Goal: Task Accomplishment & Management: Complete application form

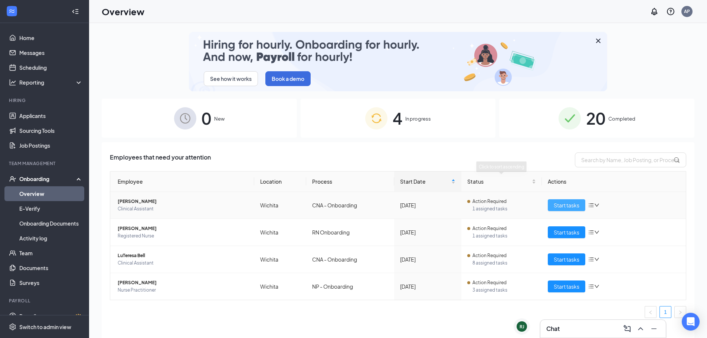
click at [570, 202] on span "Start tasks" at bounding box center [567, 205] width 26 height 8
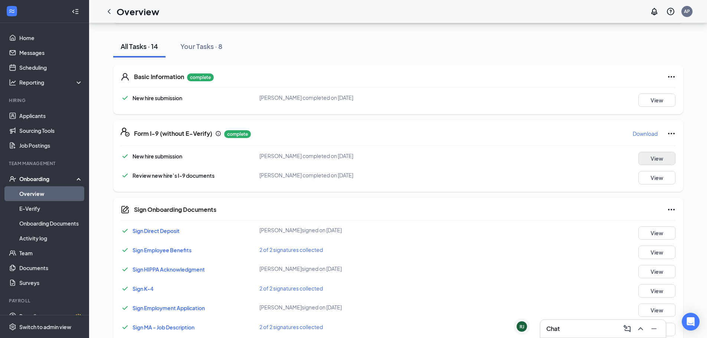
scroll to position [74, 0]
click at [650, 128] on button "Download" at bounding box center [646, 133] width 26 height 12
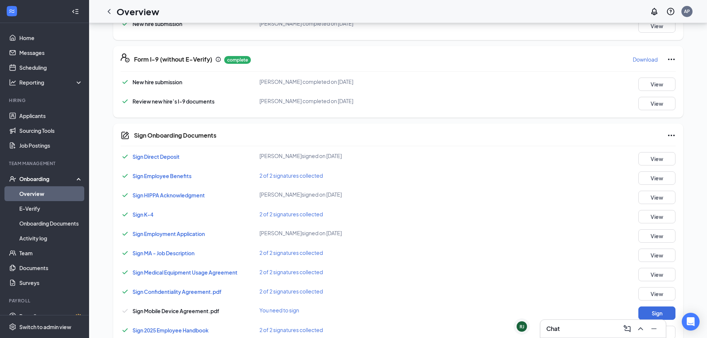
scroll to position [149, 0]
click at [654, 159] on button "View" at bounding box center [657, 157] width 37 height 13
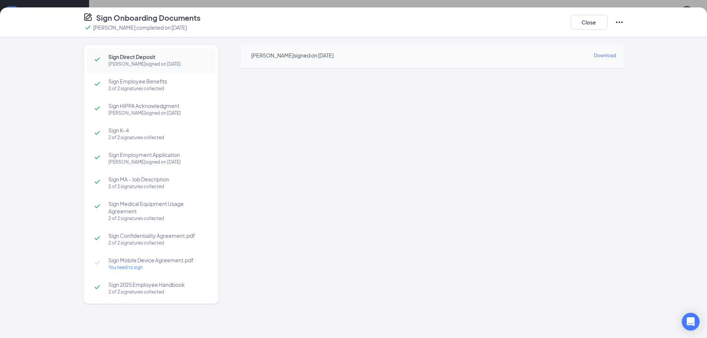
click at [125, 84] on span "Sign Employee Benefits" at bounding box center [158, 81] width 100 height 7
click at [139, 106] on span "Sign HIPPA Acknowledgment" at bounding box center [158, 105] width 100 height 7
click at [150, 131] on span "Sign K-4" at bounding box center [158, 130] width 100 height 7
click at [149, 158] on span "Sign Employment Application" at bounding box center [158, 154] width 100 height 7
click at [131, 182] on span "Sign MA - Job Description" at bounding box center [158, 179] width 100 height 7
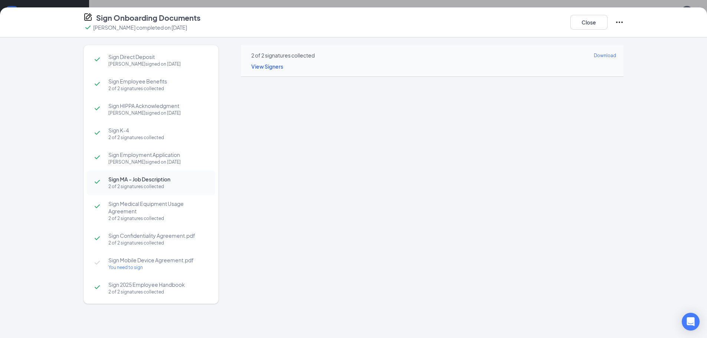
click at [164, 205] on span "Sign Medical Equipment Usage Agreement" at bounding box center [158, 207] width 100 height 15
click at [143, 239] on span "Sign Confidentiality Agreement.pdf" at bounding box center [158, 235] width 100 height 7
click at [140, 292] on div "2 of 2 signatures collected" at bounding box center [158, 292] width 100 height 7
click at [578, 20] on button "Close" at bounding box center [589, 22] width 37 height 15
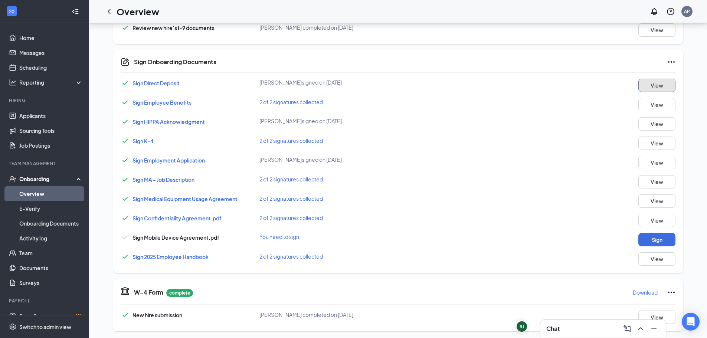
scroll to position [224, 0]
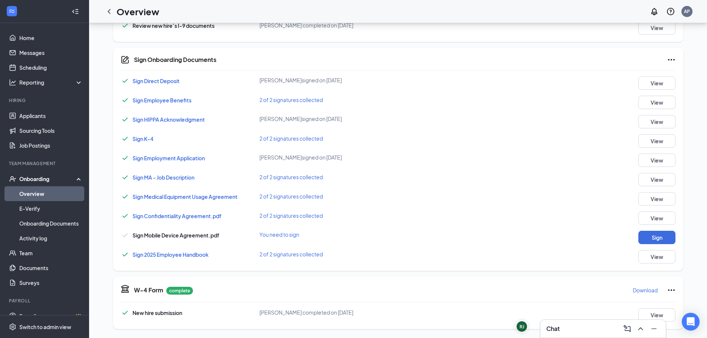
click at [643, 285] on button "Download" at bounding box center [646, 290] width 26 height 12
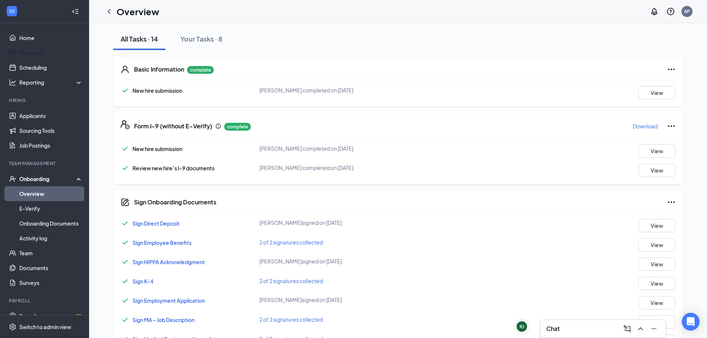
scroll to position [0, 0]
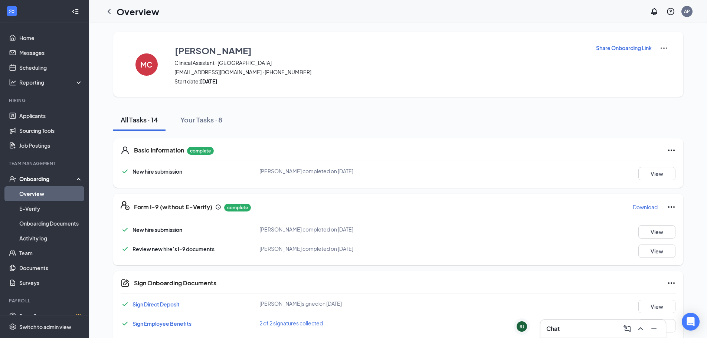
drag, startPoint x: 110, startPoint y: 9, endPoint x: 111, endPoint y: 13, distance: 4.3
click at [110, 9] on icon "ChevronLeft" at bounding box center [109, 11] width 9 height 9
